Goal: Find specific page/section

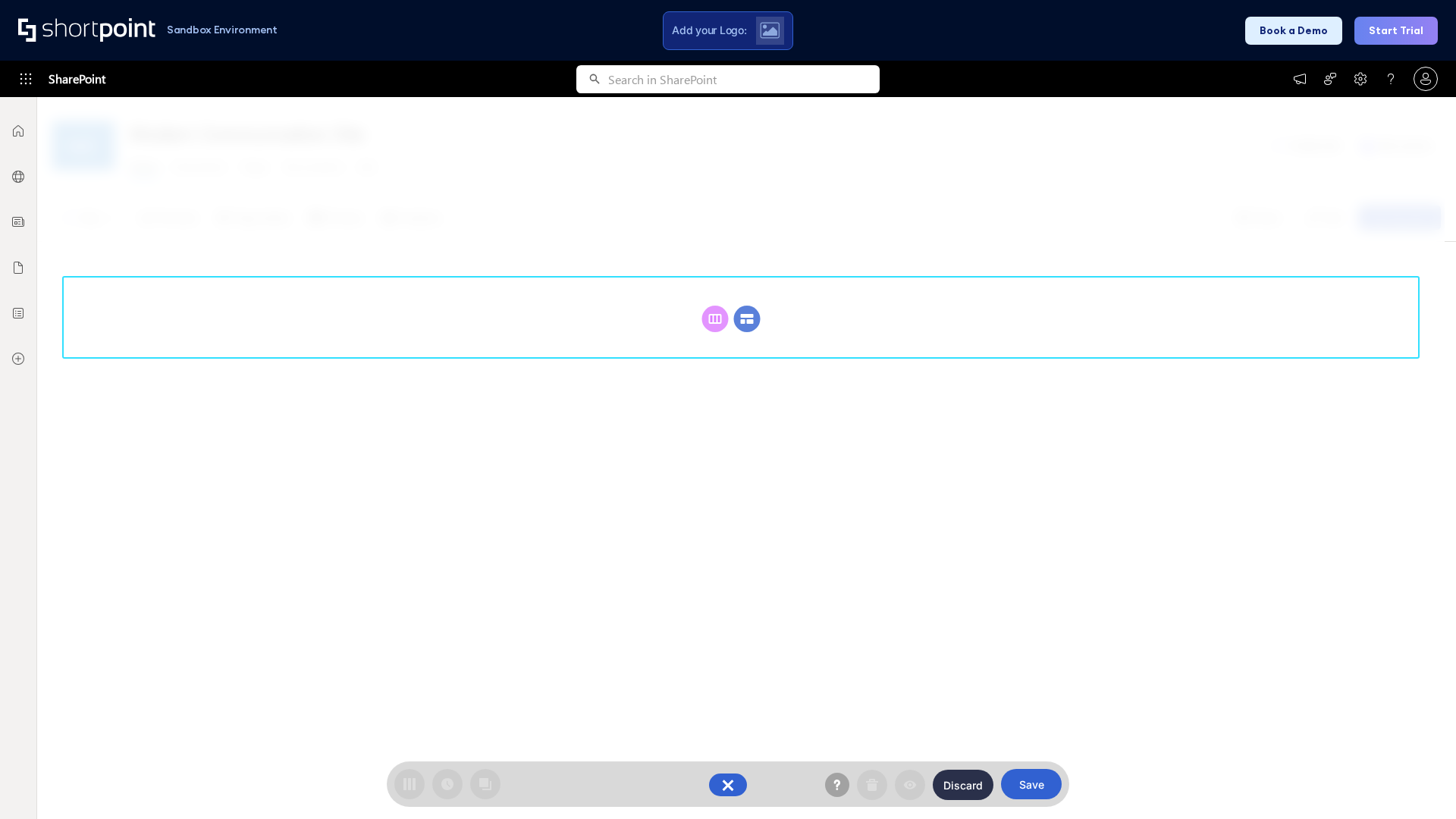
scroll to position [208, 0]
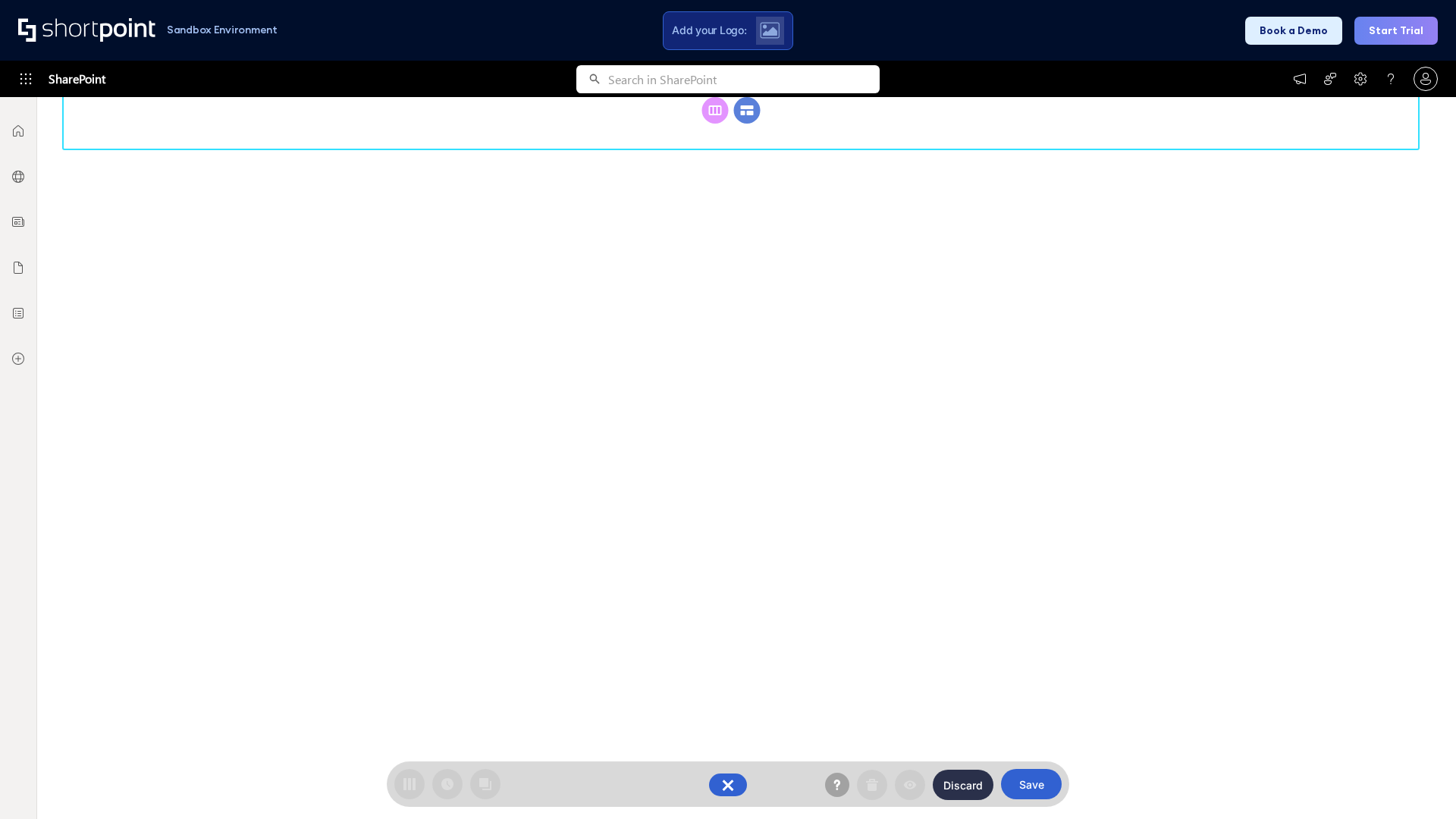
click at [747, 124] on circle at bounding box center [747, 110] width 26 height 26
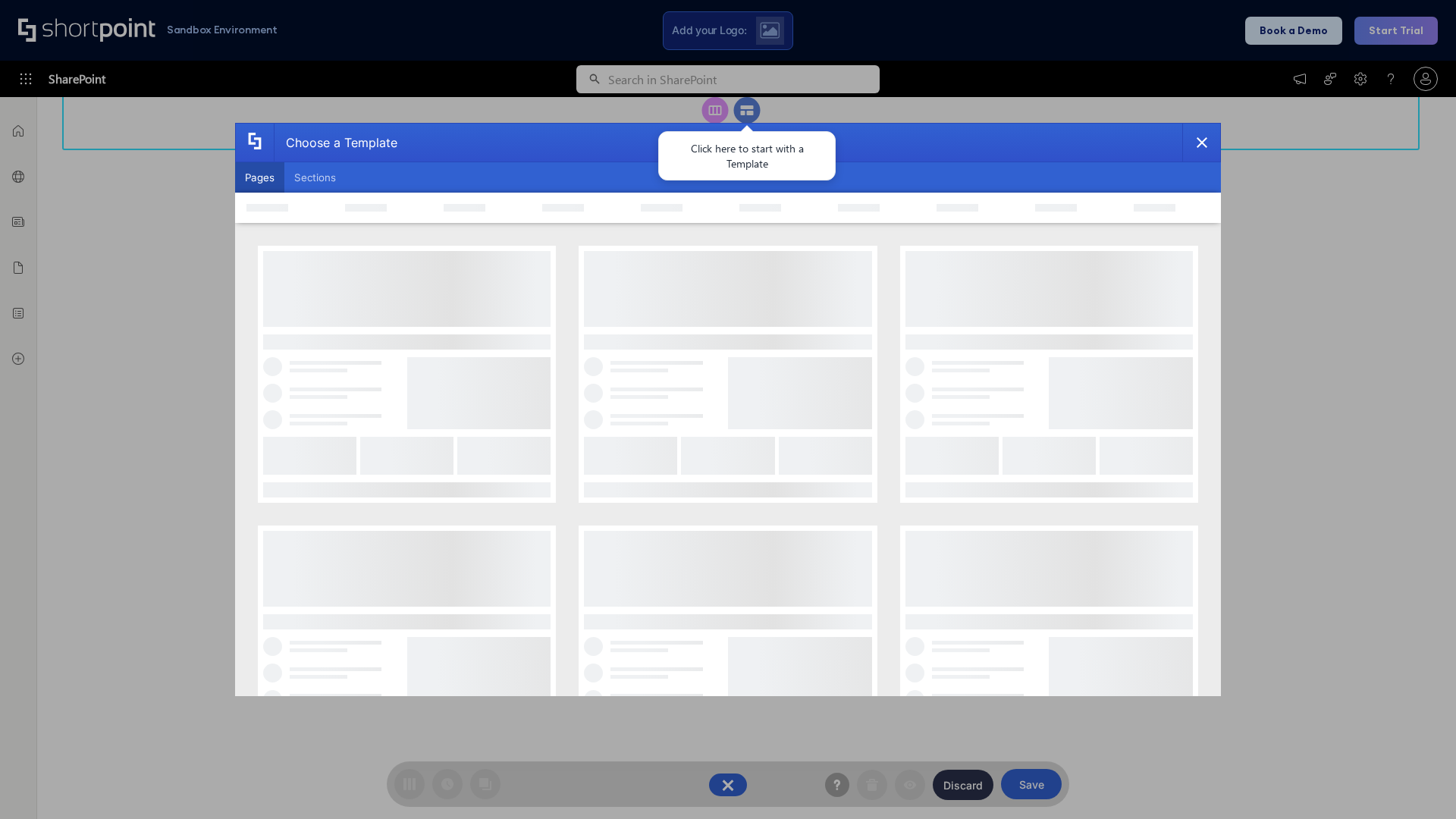
scroll to position [0, 0]
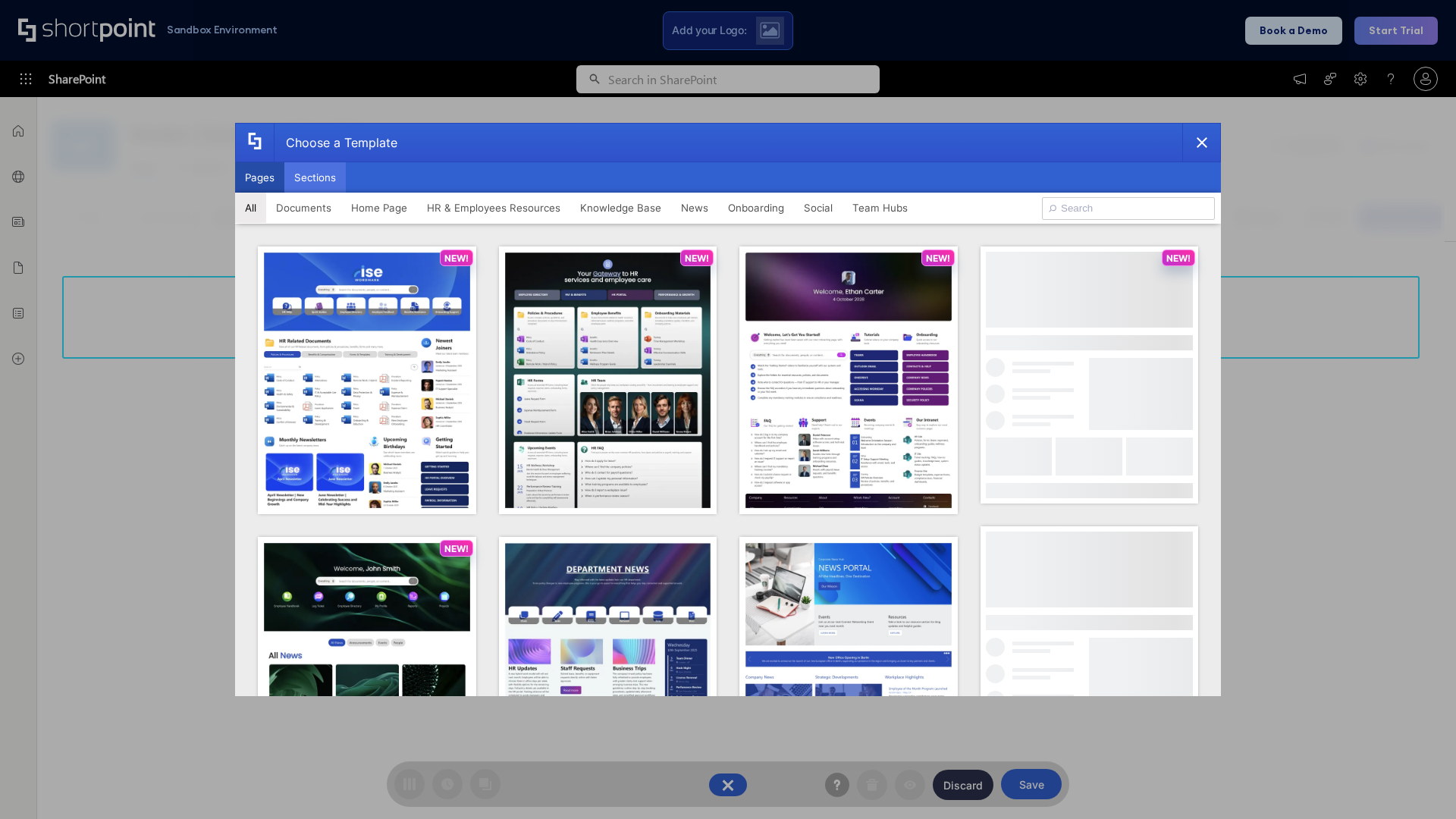
click at [314, 177] on button "Sections" at bounding box center [314, 177] width 61 height 30
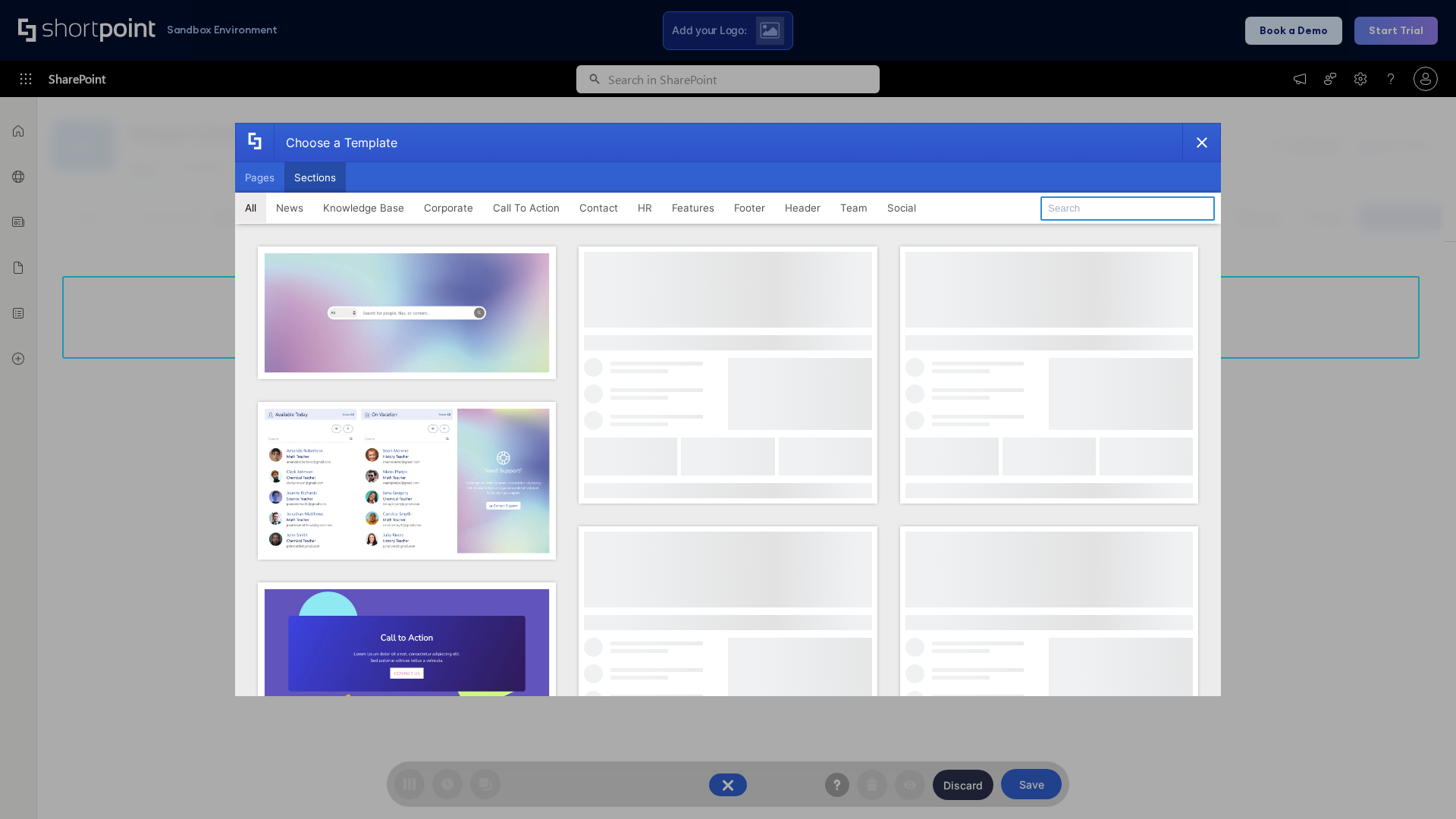
type input "Announcements"
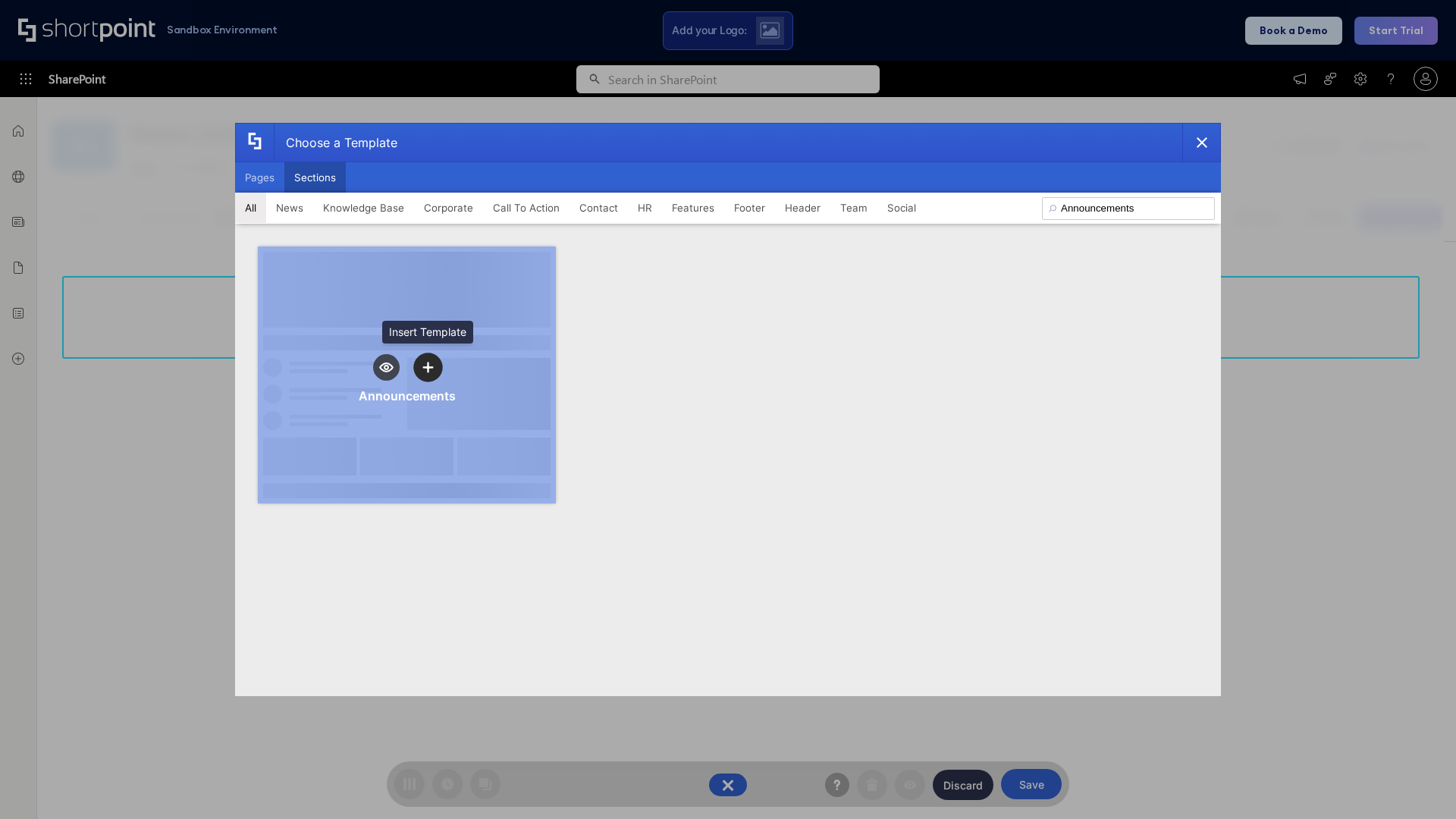
click at [428, 367] on icon "template selector" at bounding box center [427, 366] width 10 height 10
